Goal: Information Seeking & Learning: Learn about a topic

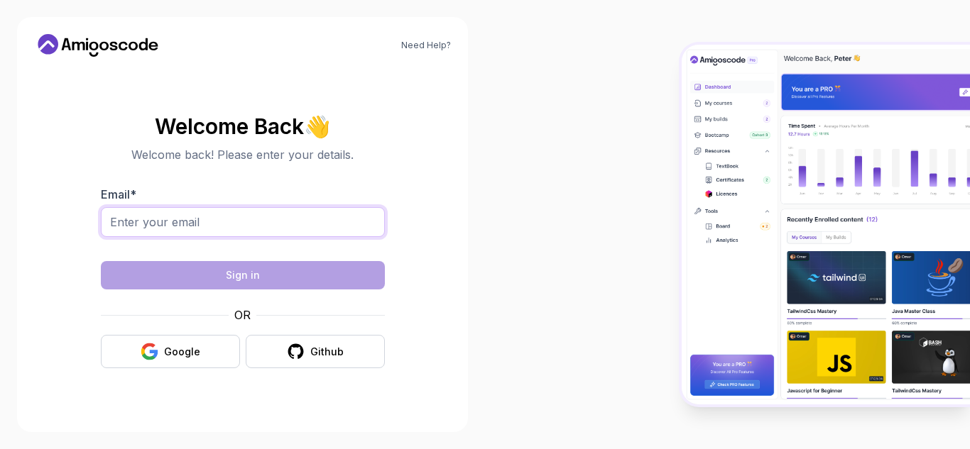
click at [156, 223] on input "Email *" at bounding box center [243, 222] width 284 height 30
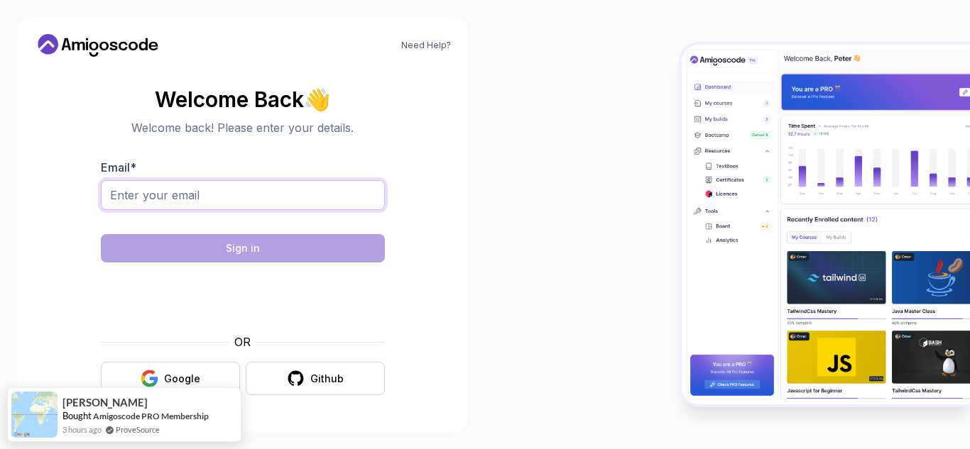
type input "[EMAIL_ADDRESS][DOMAIN_NAME]"
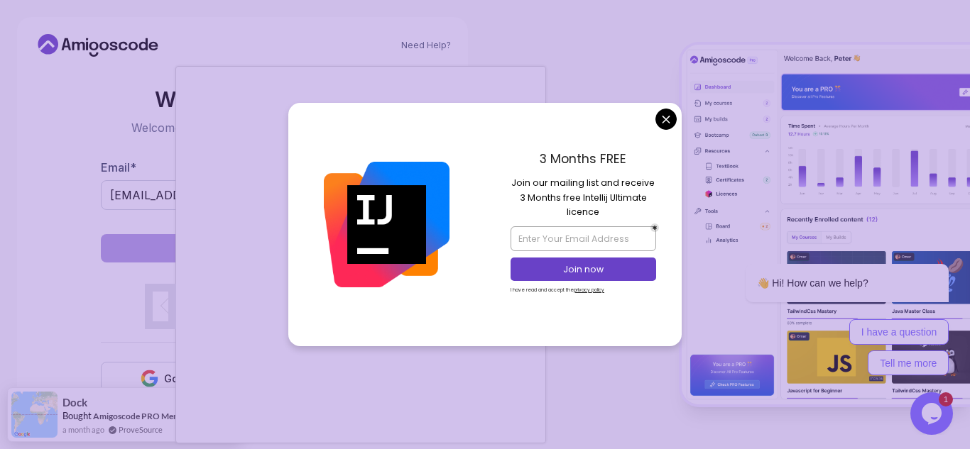
drag, startPoint x: 363, startPoint y: 316, endPoint x: 379, endPoint y: 254, distance: 63.9
click at [379, 254] on div at bounding box center [386, 224] width 197 height 243
click at [664, 119] on body "Need Help? Welcome Back 👋 Welcome back! Please enter your details. Email * [EMA…" at bounding box center [485, 224] width 970 height 449
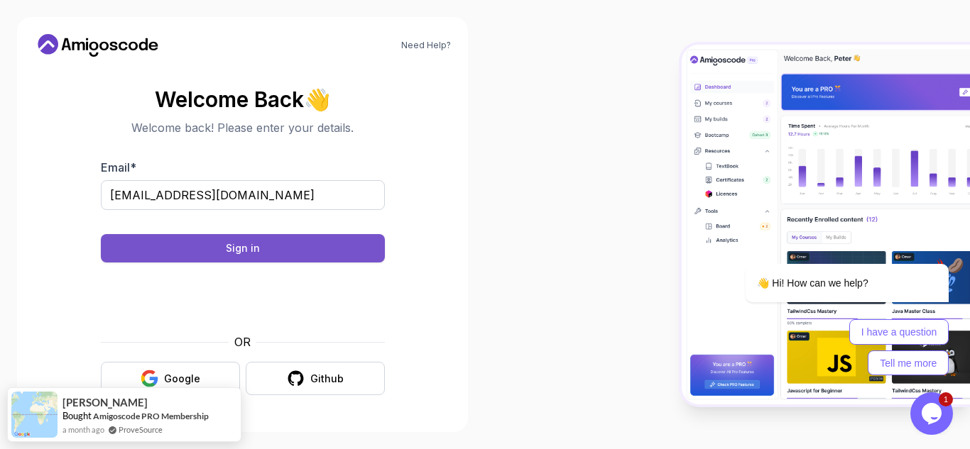
click at [209, 245] on button "Sign in" at bounding box center [243, 248] width 284 height 28
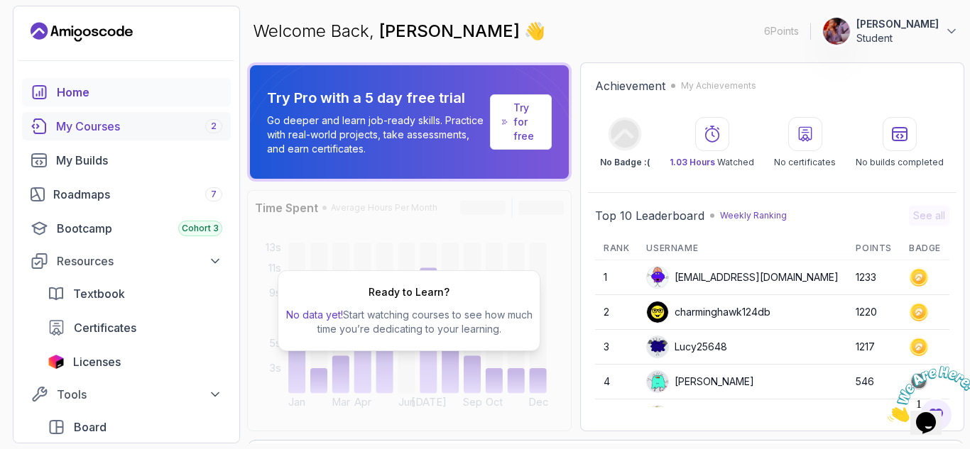
click at [135, 123] on div "My Courses 2" at bounding box center [139, 126] width 166 height 17
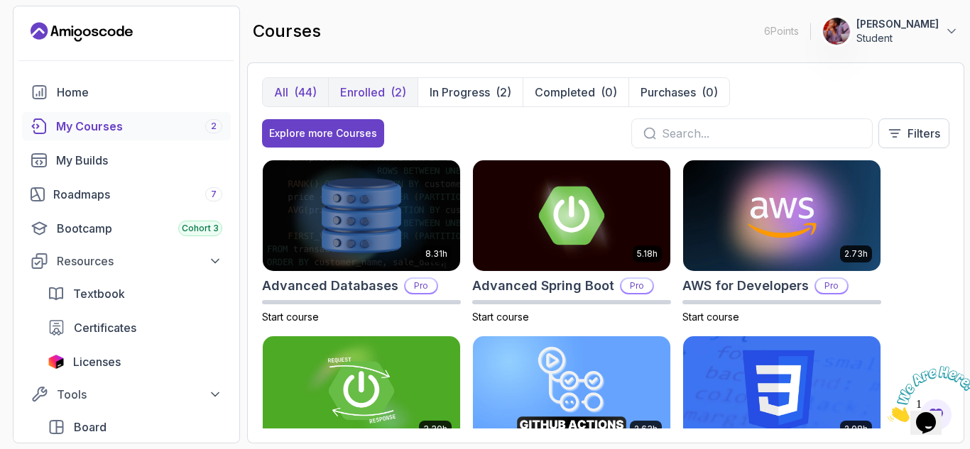
click at [361, 86] on p "Enrolled" at bounding box center [362, 92] width 45 height 17
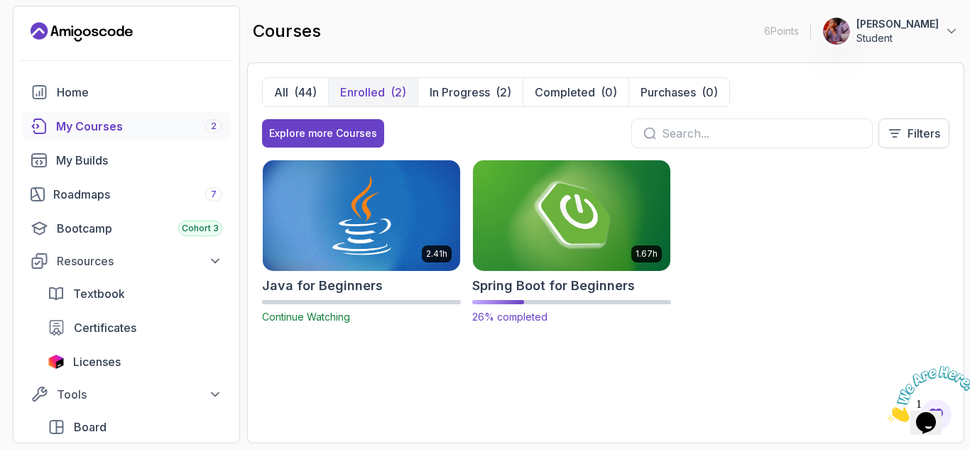
click at [529, 248] on img at bounding box center [571, 216] width 207 height 116
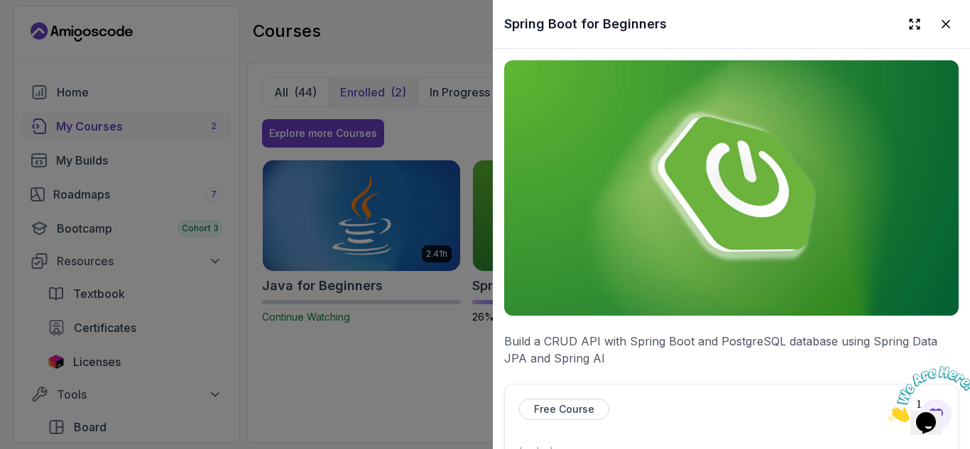
scroll to position [284, 0]
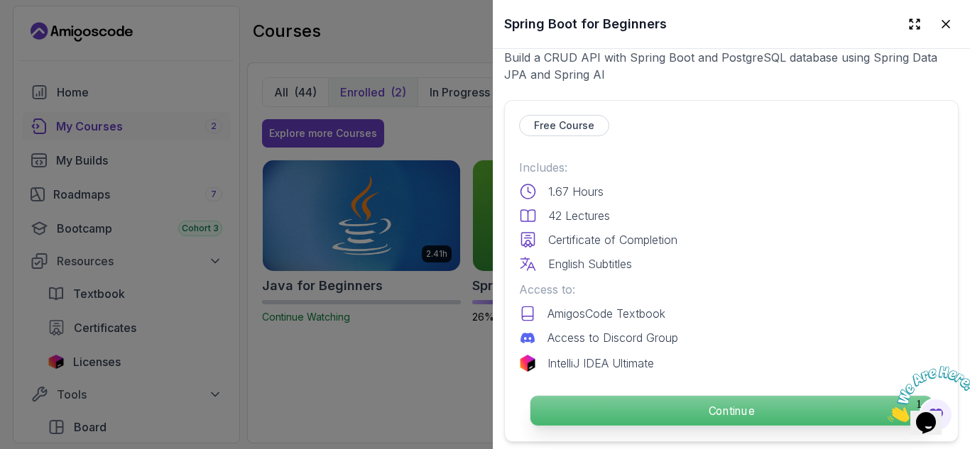
click at [708, 409] on p "Continue" at bounding box center [731, 411] width 402 height 30
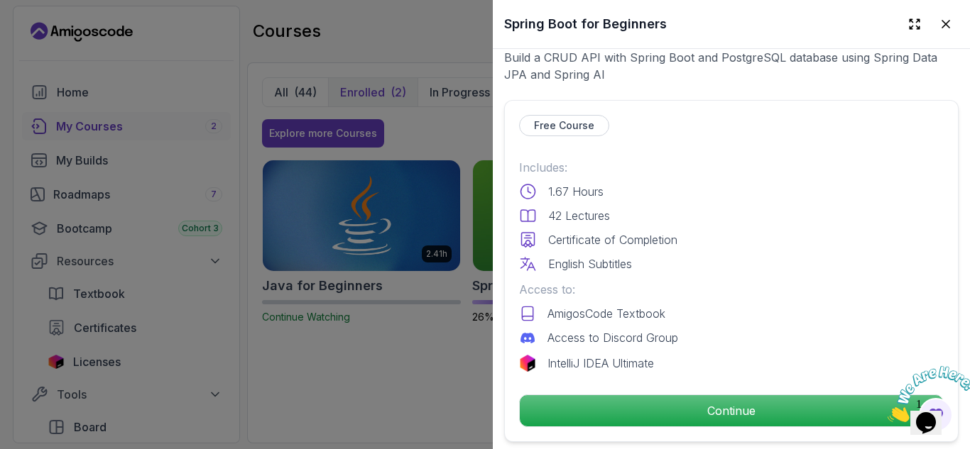
click at [887, 412] on icon "Close" at bounding box center [887, 418] width 0 height 12
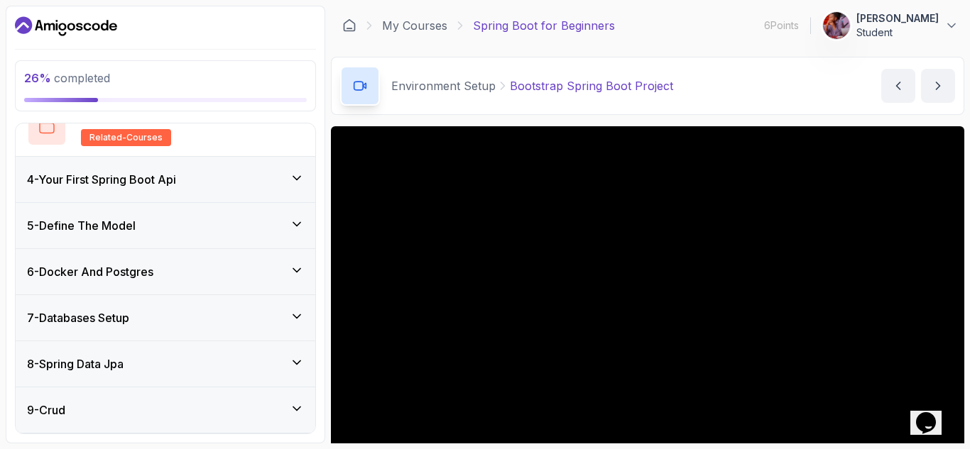
scroll to position [142, 0]
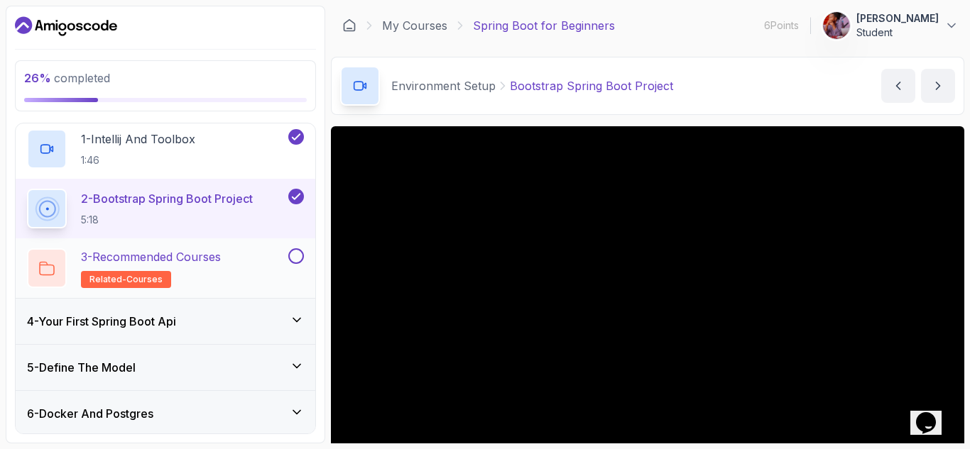
click at [183, 261] on p "3 - Recommended Courses" at bounding box center [151, 256] width 140 height 17
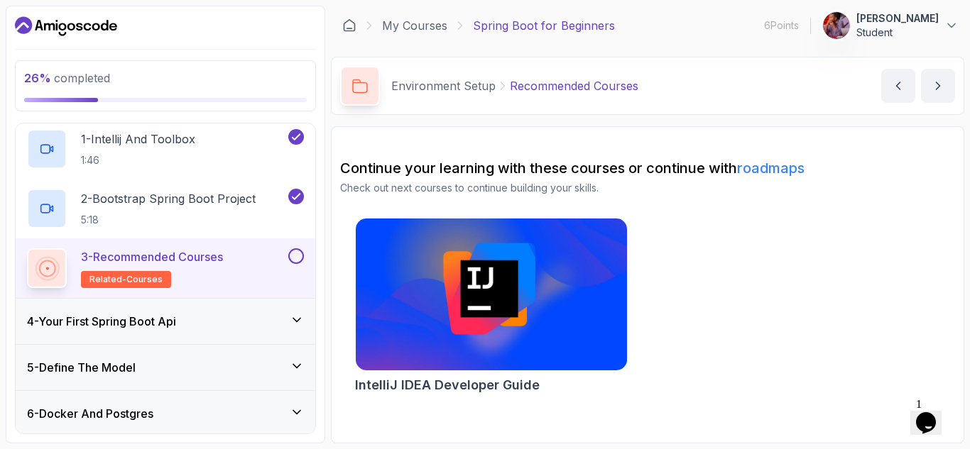
click at [300, 257] on button at bounding box center [296, 256] width 16 height 16
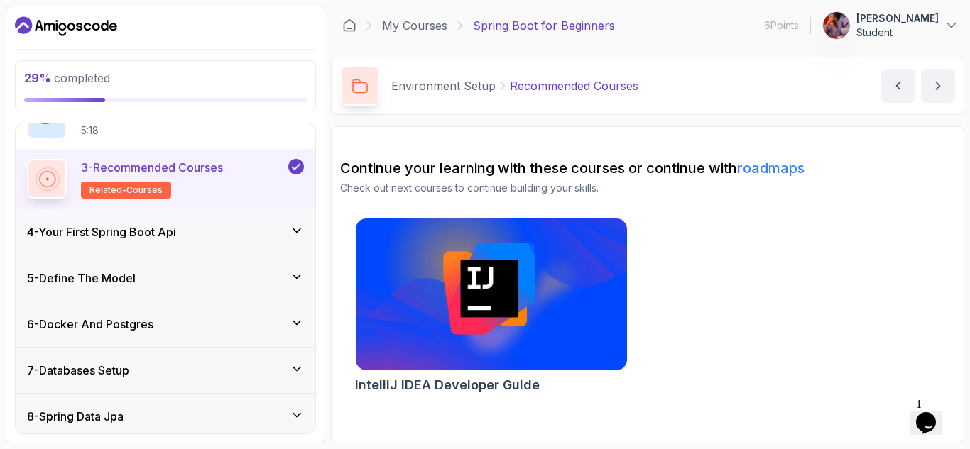
scroll to position [284, 0]
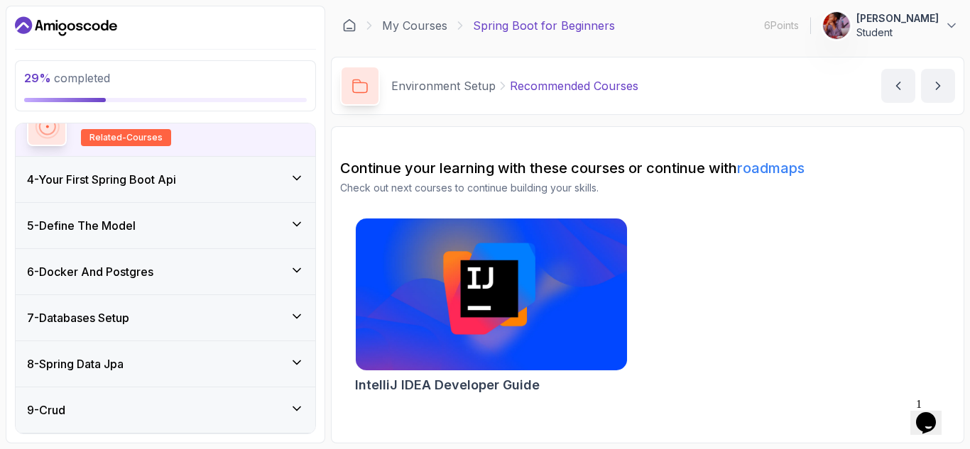
click at [296, 177] on icon at bounding box center [297, 178] width 14 height 14
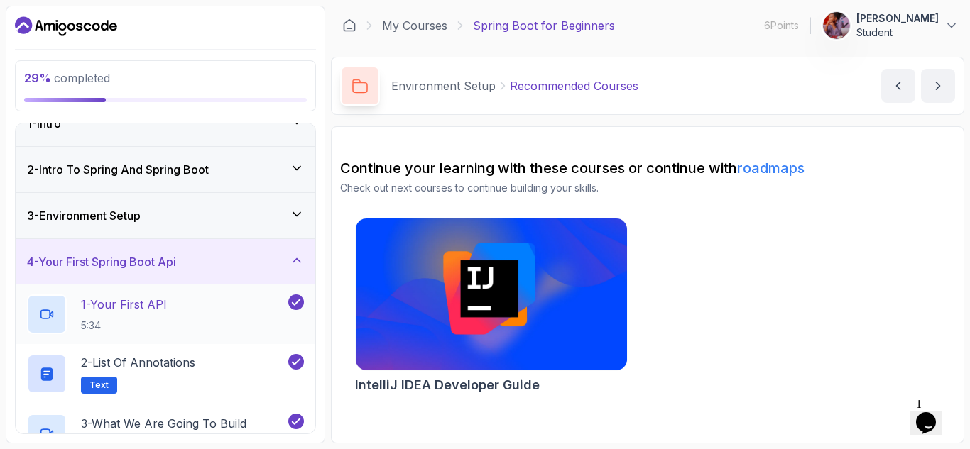
scroll to position [0, 0]
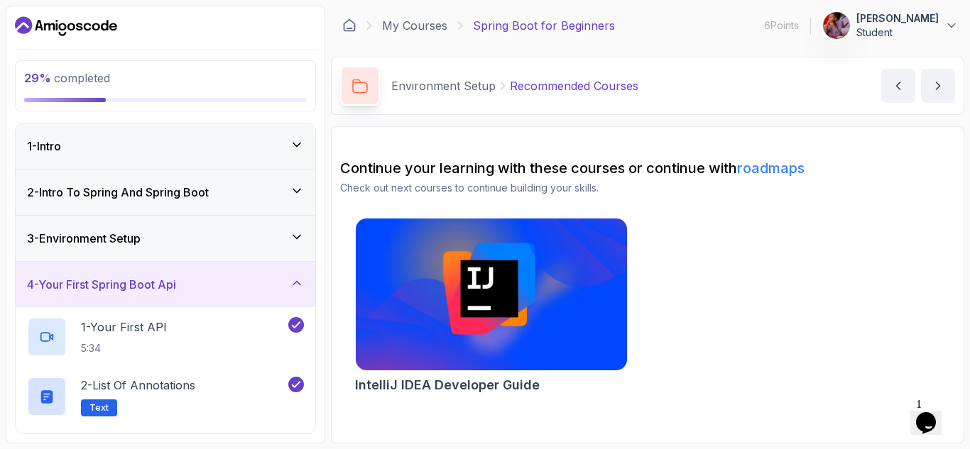
click at [300, 283] on icon at bounding box center [297, 283] width 14 height 14
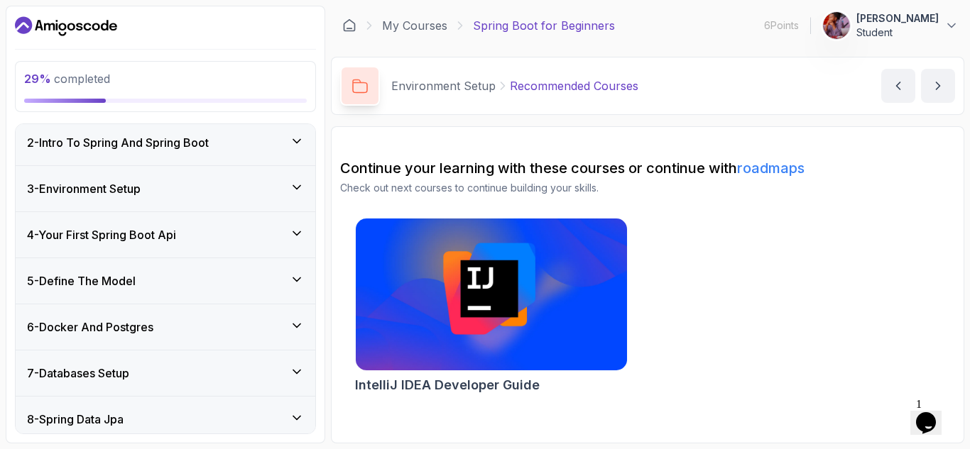
scroll to position [71, 0]
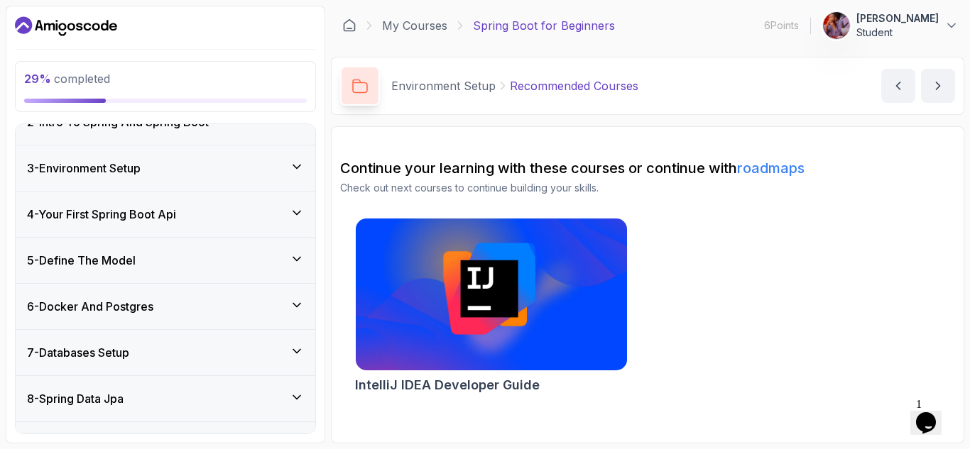
click at [298, 254] on icon at bounding box center [297, 259] width 14 height 14
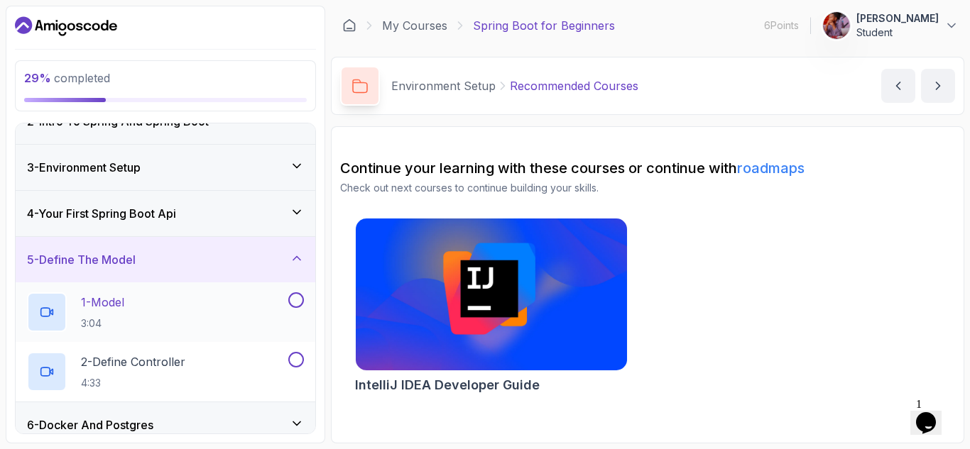
click at [189, 301] on div "1 - Model 3:04" at bounding box center [156, 312] width 258 height 40
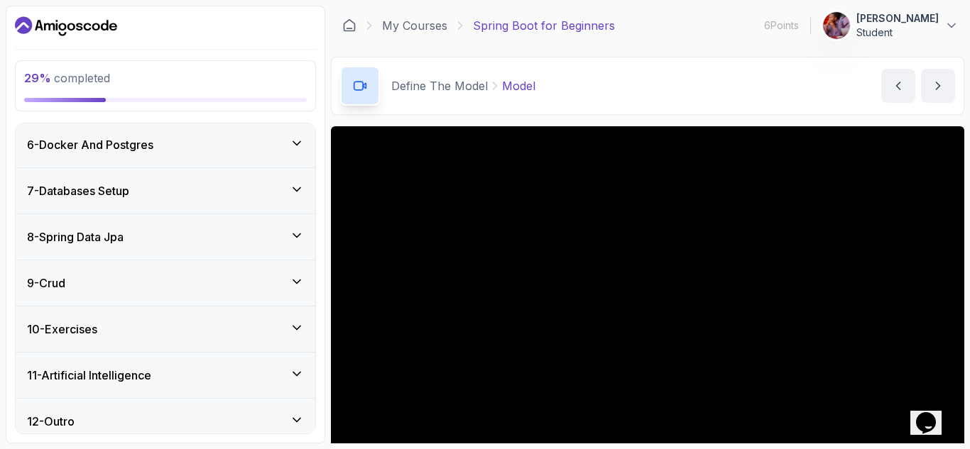
scroll to position [362, 0]
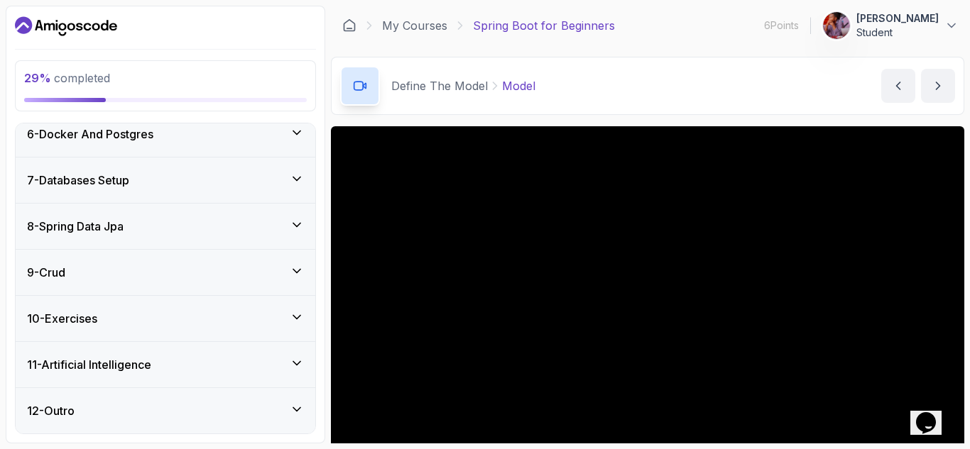
click at [300, 269] on icon at bounding box center [297, 271] width 14 height 14
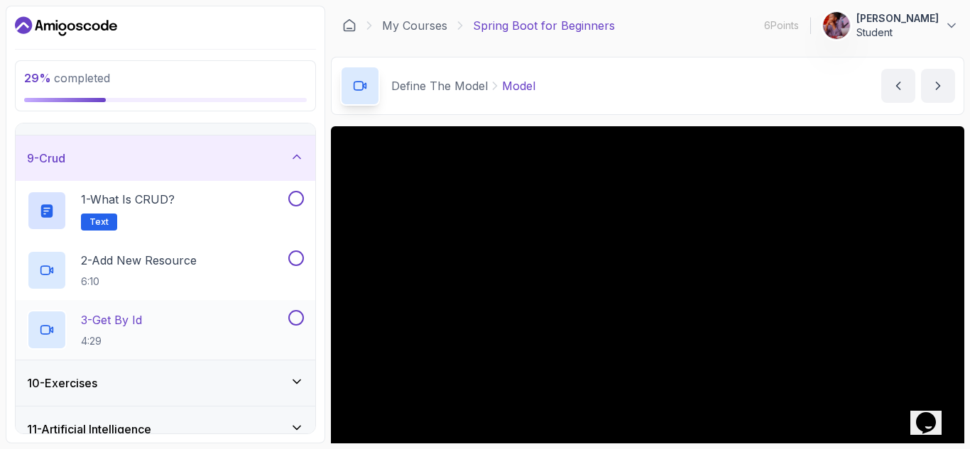
scroll to position [209, 0]
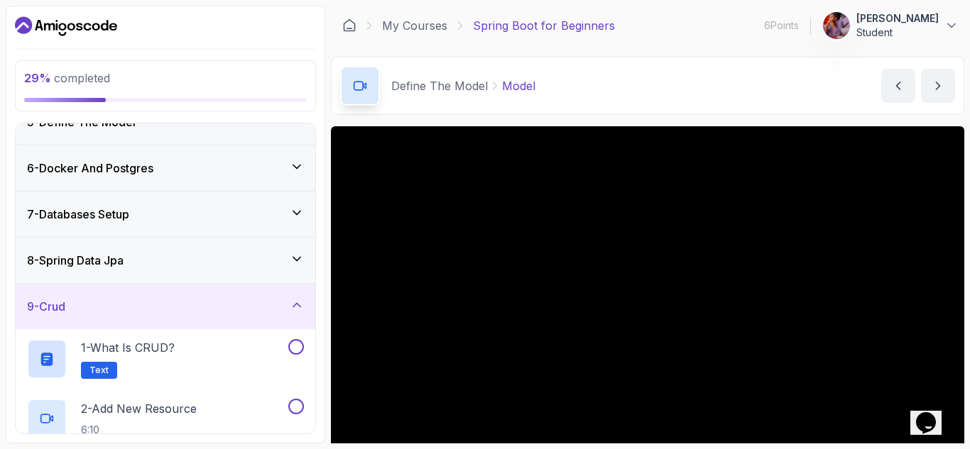
click at [294, 304] on icon at bounding box center [297, 305] width 14 height 14
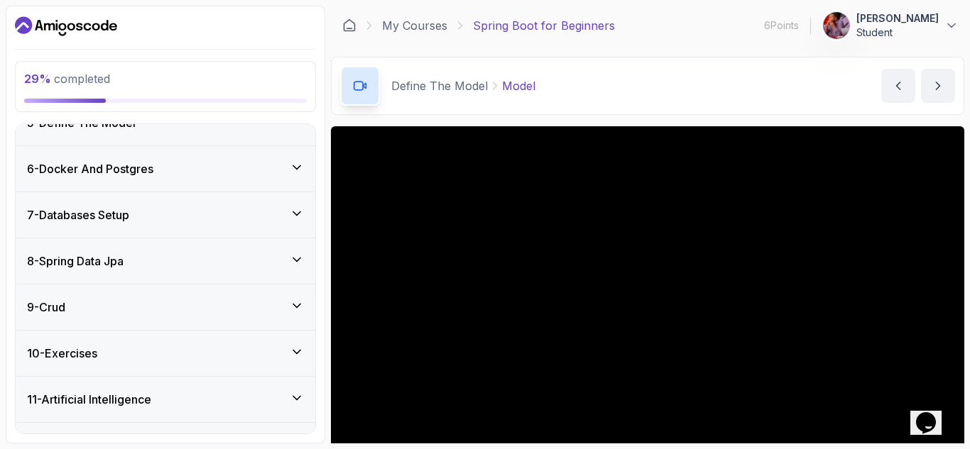
click at [295, 350] on icon at bounding box center [297, 352] width 14 height 14
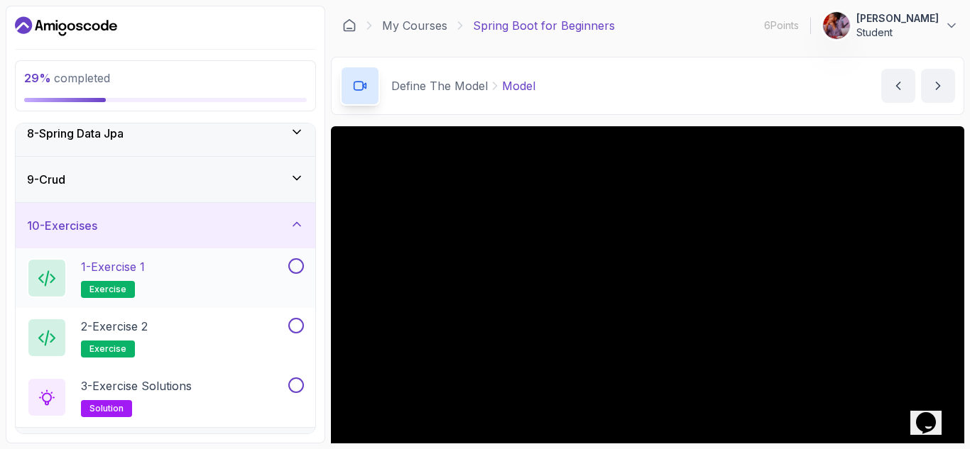
scroll to position [280, 0]
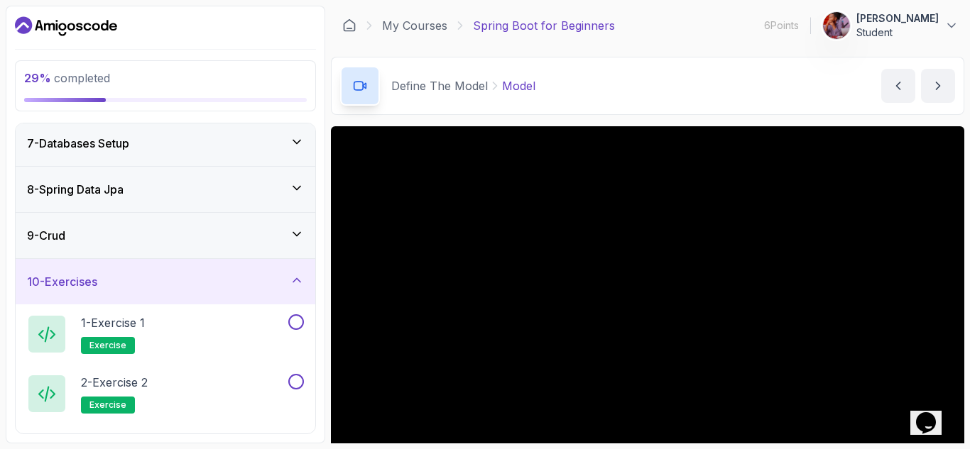
click at [293, 278] on icon at bounding box center [297, 280] width 14 height 14
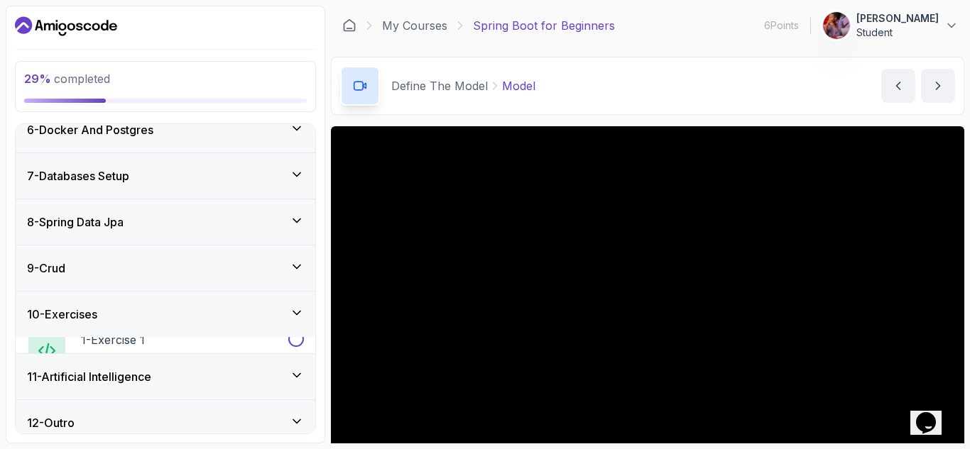
scroll to position [243, 0]
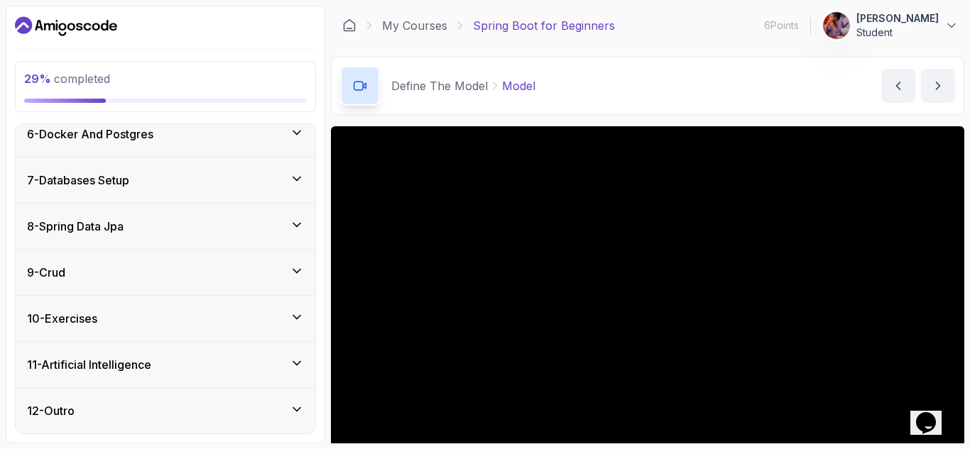
click at [293, 361] on icon at bounding box center [297, 363] width 14 height 14
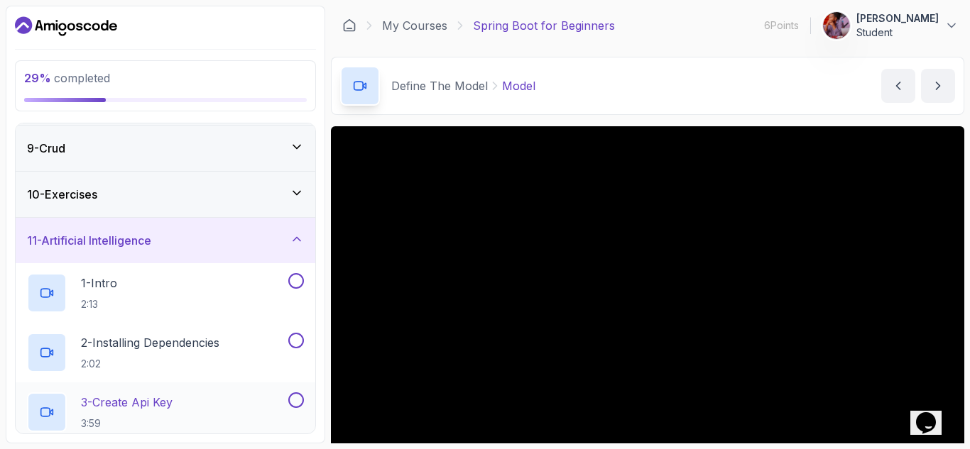
scroll to position [305, 0]
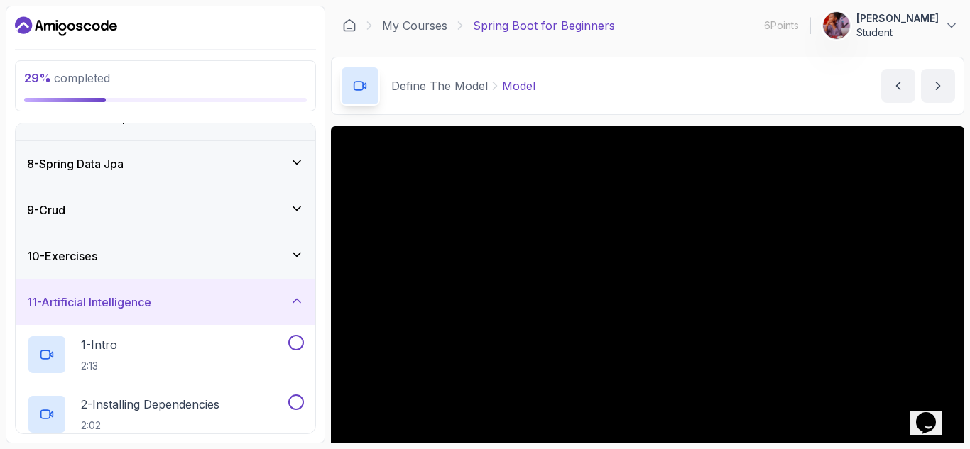
click at [297, 301] on icon at bounding box center [297, 301] width 14 height 14
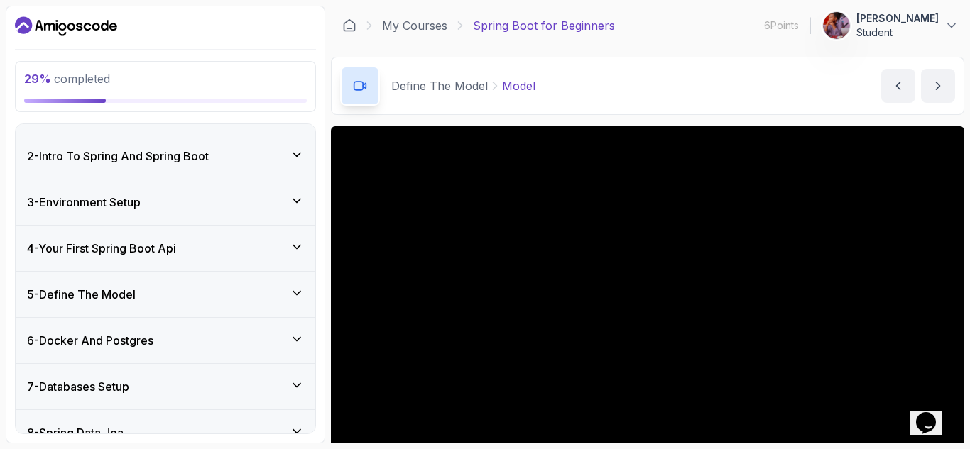
scroll to position [0, 0]
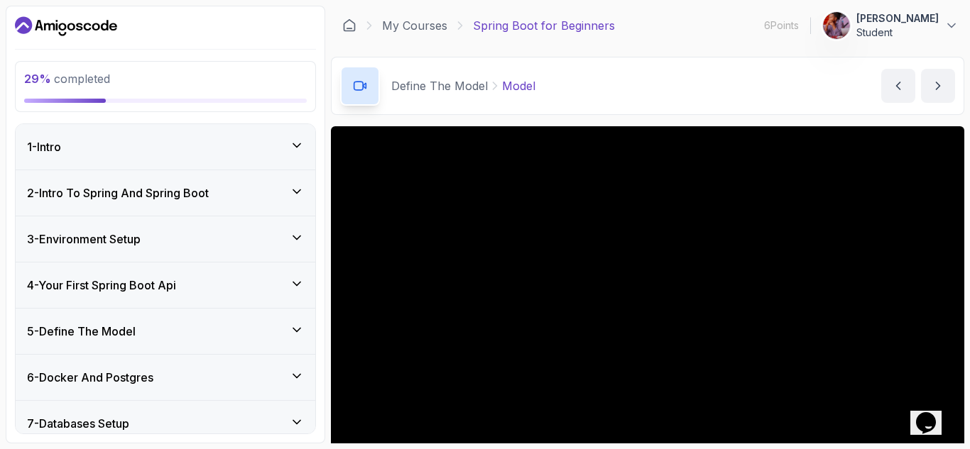
click at [297, 329] on icon at bounding box center [297, 330] width 14 height 14
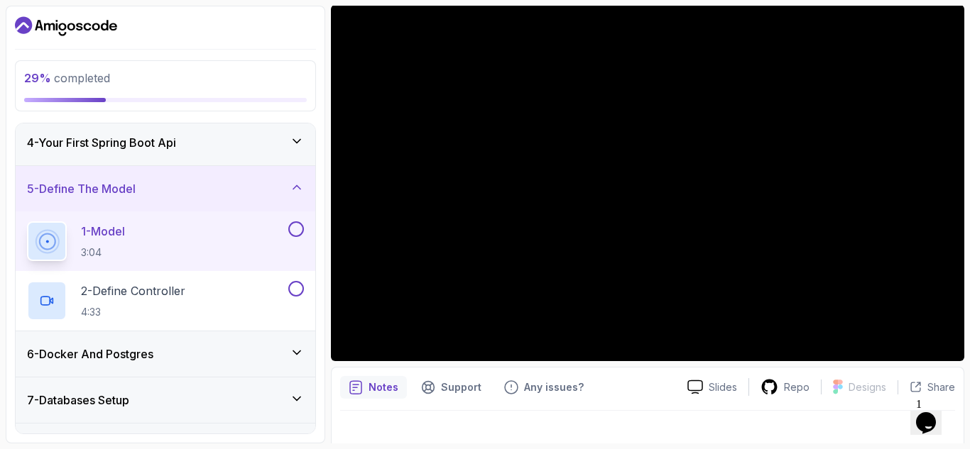
scroll to position [138, 0]
